Goal: Task Accomplishment & Management: Manage account settings

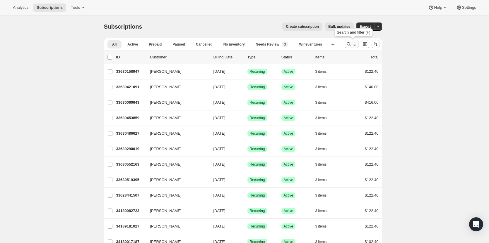
click at [350, 43] on icon "Search and filter results" at bounding box center [348, 44] width 6 height 6
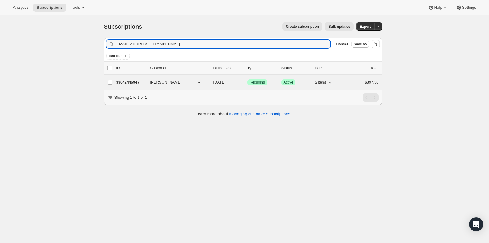
type input "bklofas@ymail.com"
click at [136, 83] on p "33642446947" at bounding box center [130, 83] width 29 height 6
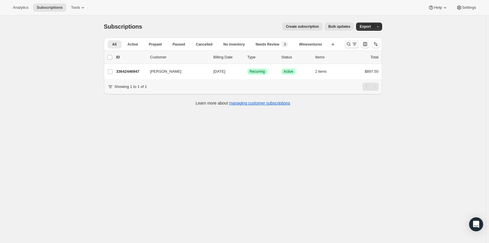
click at [347, 45] on icon "Search and filter results" at bounding box center [348, 44] width 6 height 6
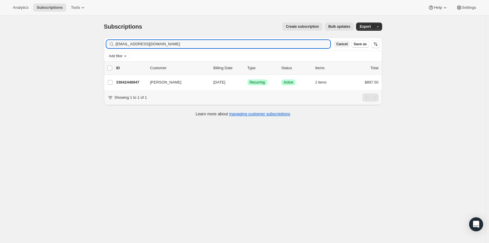
click at [344, 47] on button "Cancel" at bounding box center [341, 44] width 16 height 7
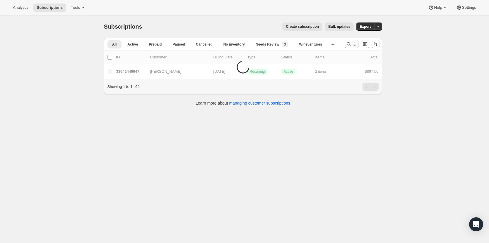
click at [350, 44] on icon "Search and filter results" at bounding box center [348, 44] width 6 height 6
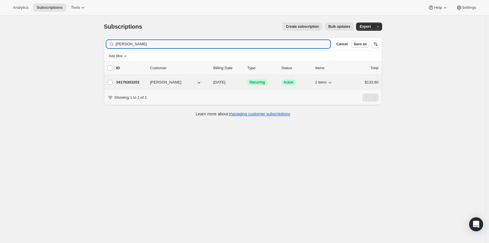
type input "Sejal Babaria"
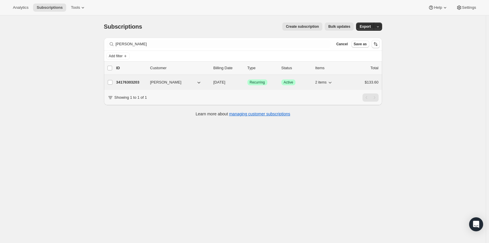
click at [123, 83] on p "34176303203" at bounding box center [130, 83] width 29 height 6
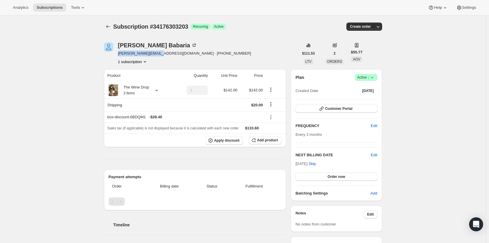
drag, startPoint x: 156, startPoint y: 55, endPoint x: 119, endPoint y: 54, distance: 37.5
click at [119, 54] on span "s.babaria@gmail.com · +16093527323" at bounding box center [184, 54] width 133 height 6
copy span "s.babaria@gmail.com"
click at [350, 112] on button "Customer Portal" at bounding box center [336, 109] width 82 height 8
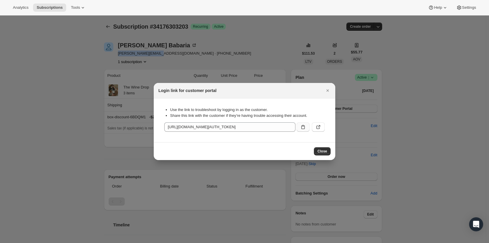
click at [305, 126] on icon ":rd0:" at bounding box center [303, 127] width 6 height 6
copy span "s.babaria@gmail.com"
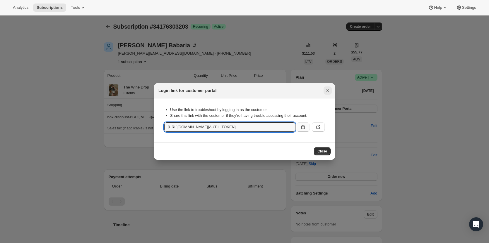
click at [329, 92] on icon "Close" at bounding box center [327, 91] width 6 height 6
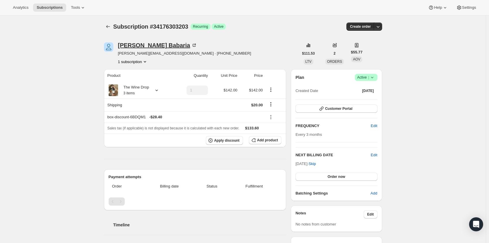
click at [134, 47] on div "Sejal Babaria" at bounding box center [157, 45] width 79 height 6
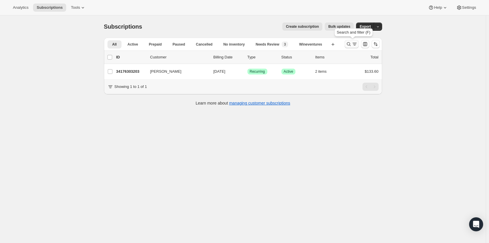
click at [349, 41] on button "Search and filter results" at bounding box center [351, 44] width 14 height 8
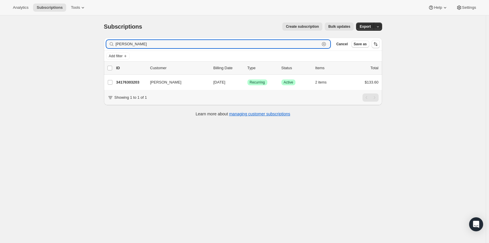
click at [326, 42] on icon "button" at bounding box center [324, 44] width 6 height 6
click at [325, 43] on input "Filter subscribers" at bounding box center [223, 44] width 215 height 8
paste input "[EMAIL_ADDRESS][DOMAIN_NAME]"
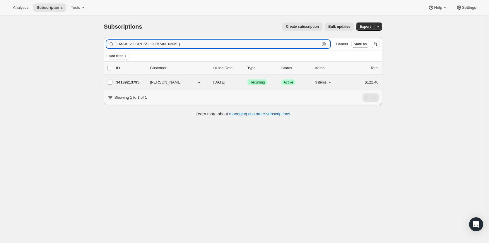
type input "[EMAIL_ADDRESS][DOMAIN_NAME]"
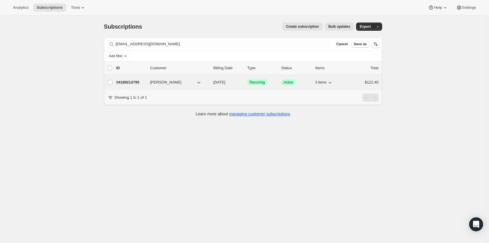
click at [125, 82] on p "34189213795" at bounding box center [130, 83] width 29 height 6
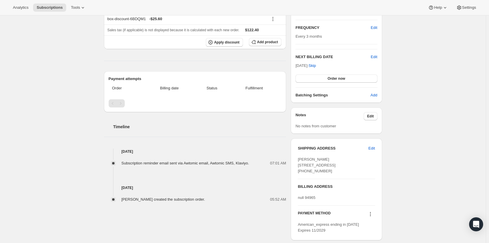
scroll to position [146, 0]
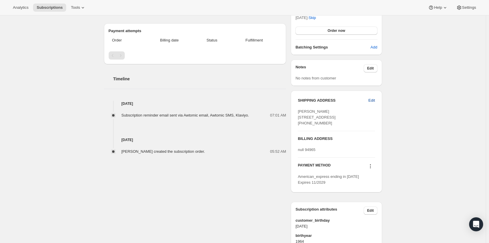
click at [373, 101] on span "Edit" at bounding box center [371, 101] width 6 height 6
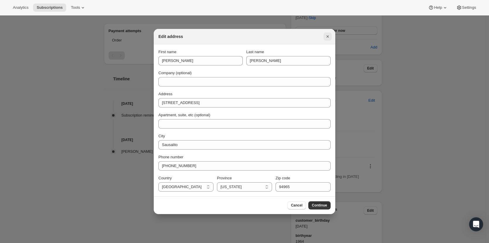
click at [329, 38] on icon "Close" at bounding box center [327, 37] width 6 height 6
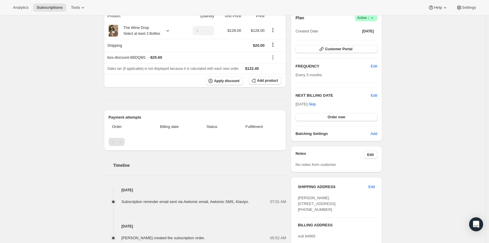
scroll to position [59, 0]
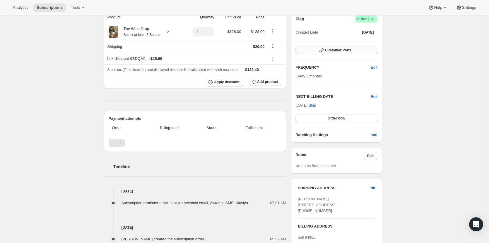
click at [335, 51] on span "Customer Portal" at bounding box center [338, 50] width 27 height 5
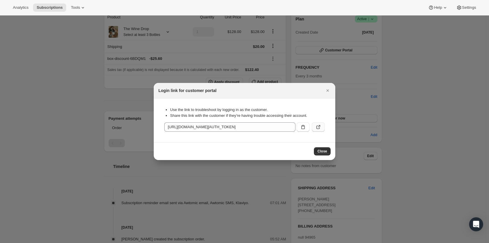
click at [321, 128] on button ":rr1:" at bounding box center [318, 127] width 13 height 9
click at [327, 92] on icon "Close" at bounding box center [327, 91] width 6 height 6
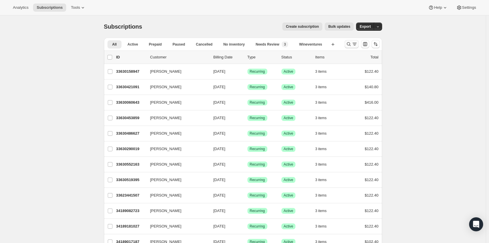
click at [348, 42] on icon "Search and filter results" at bounding box center [348, 44] width 6 height 6
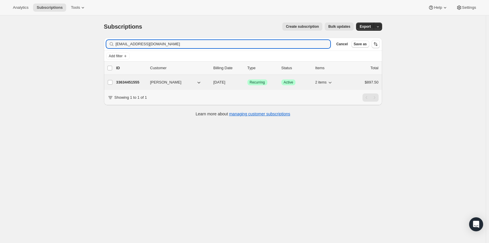
type input "louieleighton@yahoo.com"
click at [127, 80] on p "33634451555" at bounding box center [130, 83] width 29 height 6
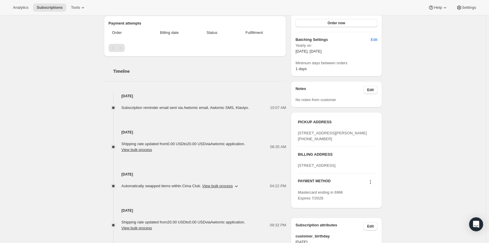
scroll to position [117, 0]
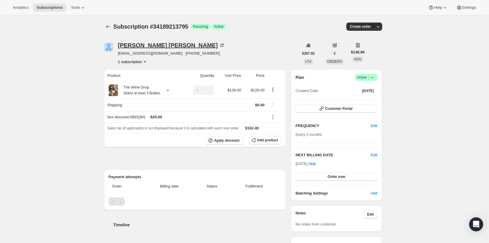
click at [147, 48] on div "[PERSON_NAME]" at bounding box center [171, 45] width 107 height 6
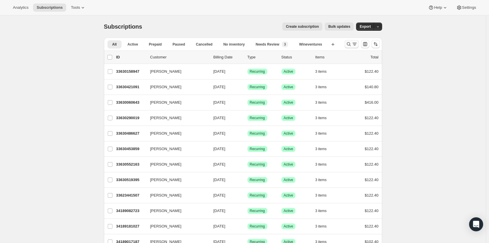
click at [347, 45] on icon "Search and filter results" at bounding box center [348, 44] width 6 height 6
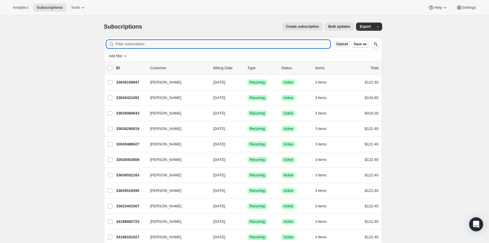
paste input "[EMAIL_ADDRESS][DOMAIN_NAME]"
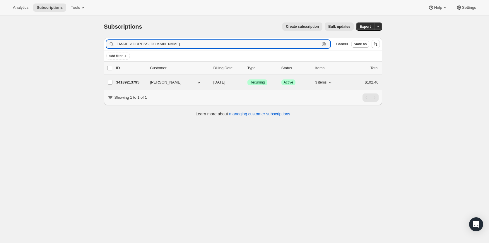
type input "[EMAIL_ADDRESS][DOMAIN_NAME]"
click at [129, 83] on p "34189213795" at bounding box center [130, 83] width 29 height 6
